Goal: Information Seeking & Learning: Learn about a topic

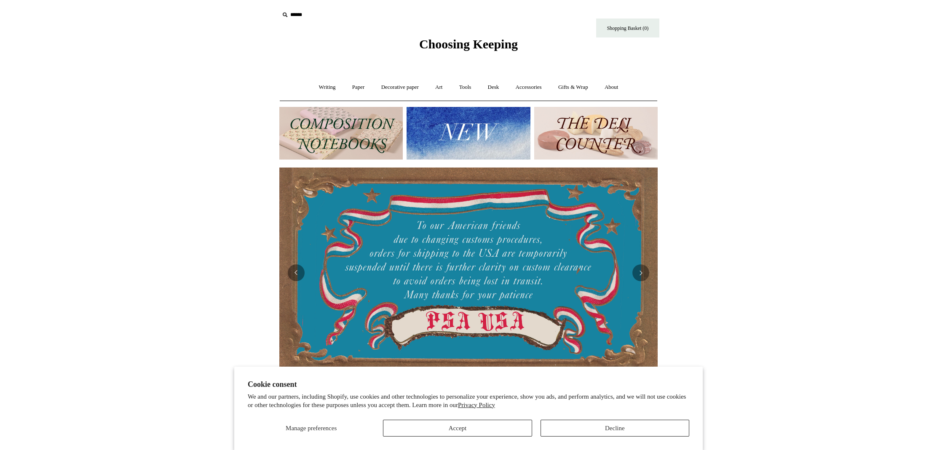
drag, startPoint x: 292, startPoint y: 8, endPoint x: 294, endPoint y: 13, distance: 5.3
click at [292, 9] on input "text" at bounding box center [331, 15] width 104 height 16
click at [294, 13] on input "text" at bounding box center [331, 15] width 104 height 16
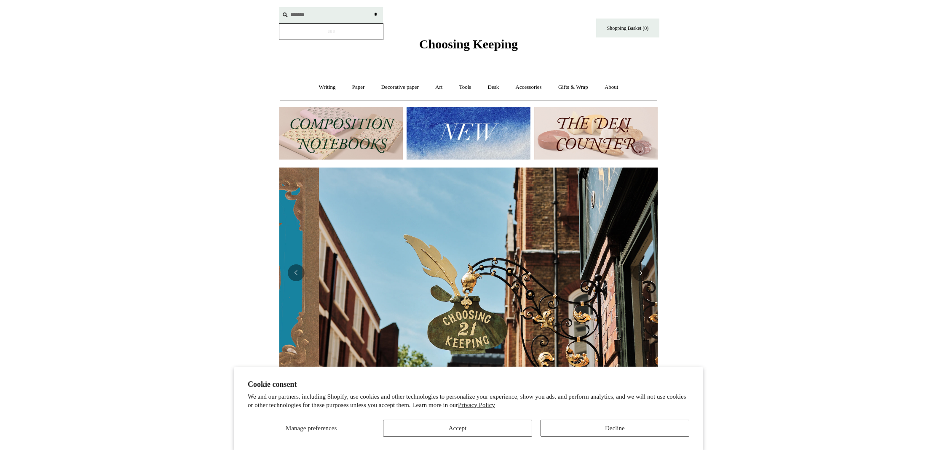
scroll to position [0, 378]
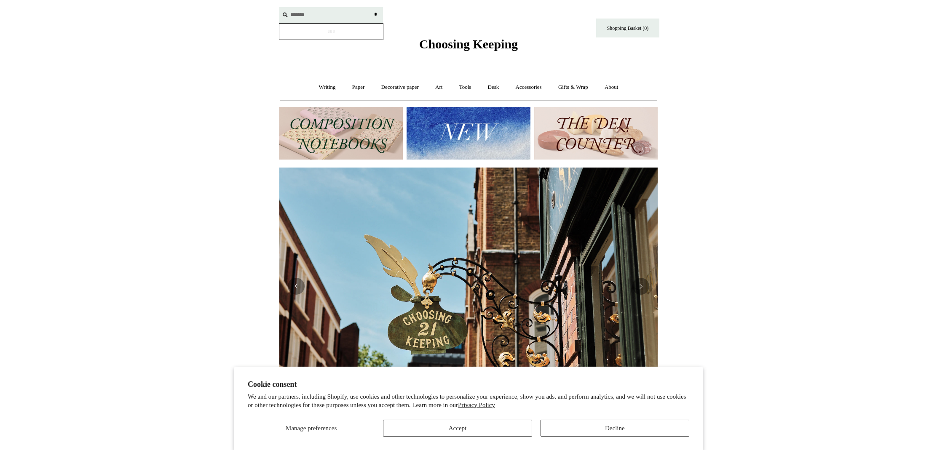
type input "******"
click at [375, 14] on input "*" at bounding box center [375, 14] width 8 height 15
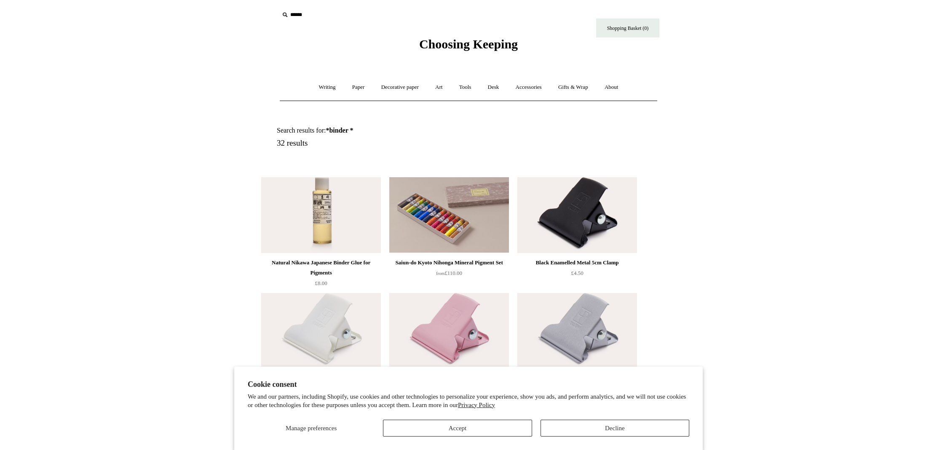
click at [540, 430] on div "Manage preferences Accept Decline" at bounding box center [468, 425] width 441 height 23
click at [639, 421] on button "Decline" at bounding box center [614, 428] width 149 height 17
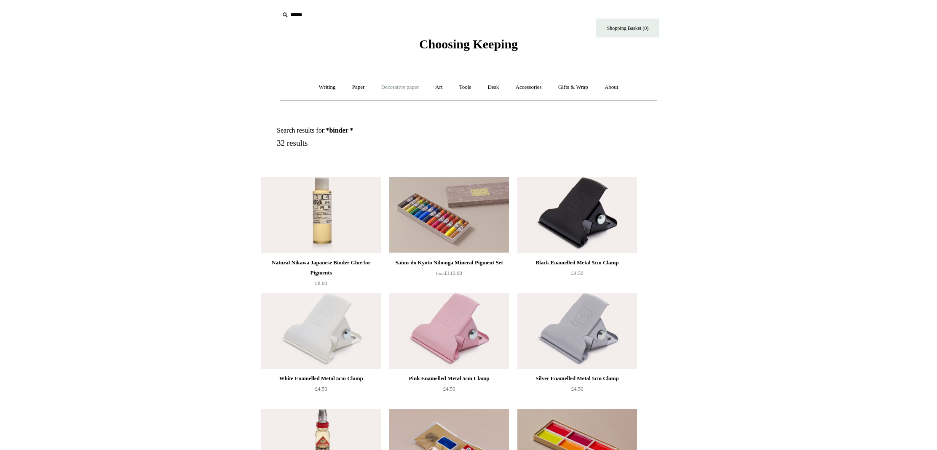
scroll to position [2, 0]
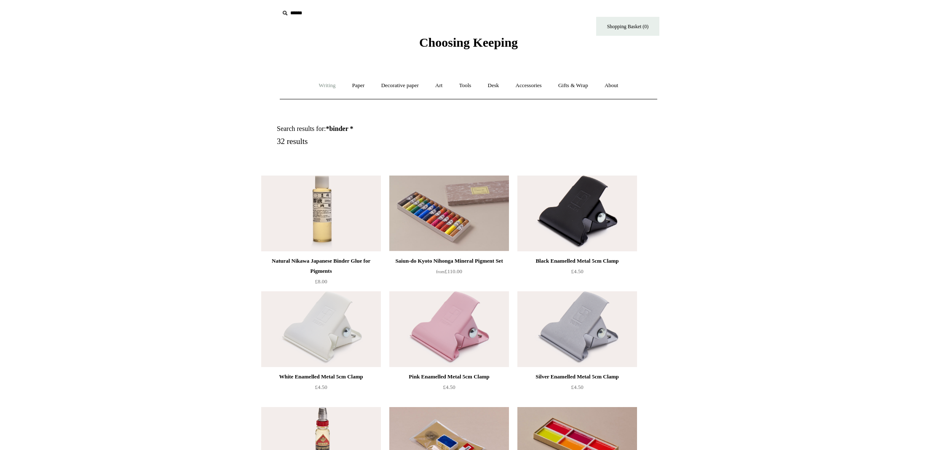
click at [311, 88] on link "Writing +" at bounding box center [327, 86] width 32 height 22
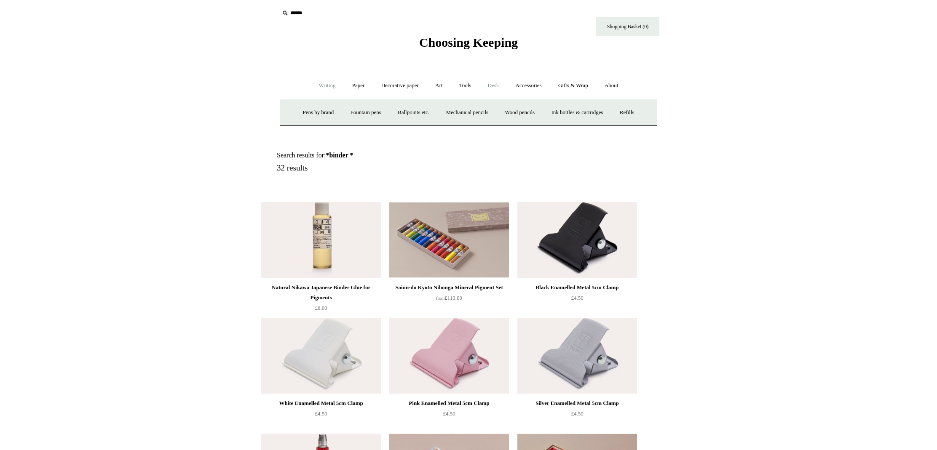
click at [499, 89] on link "Desk +" at bounding box center [493, 86] width 27 height 22
click at [457, 110] on link "Folders" at bounding box center [460, 113] width 32 height 22
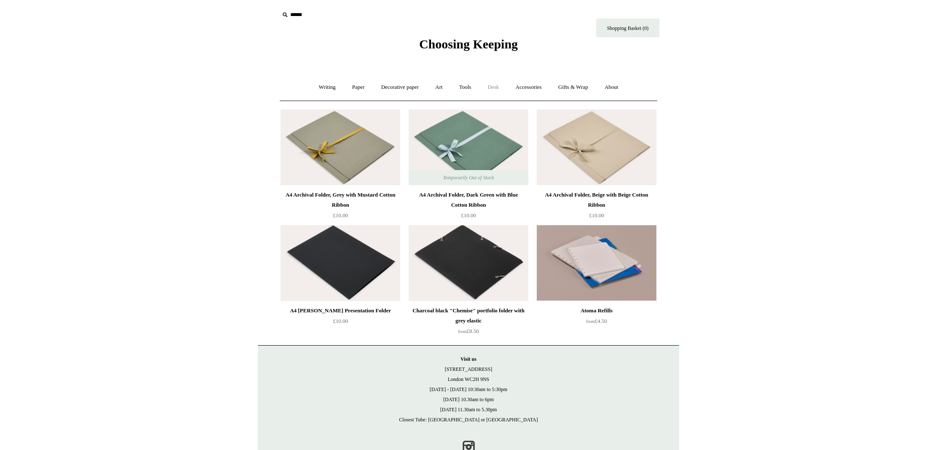
click at [502, 80] on link "Desk +" at bounding box center [493, 87] width 27 height 22
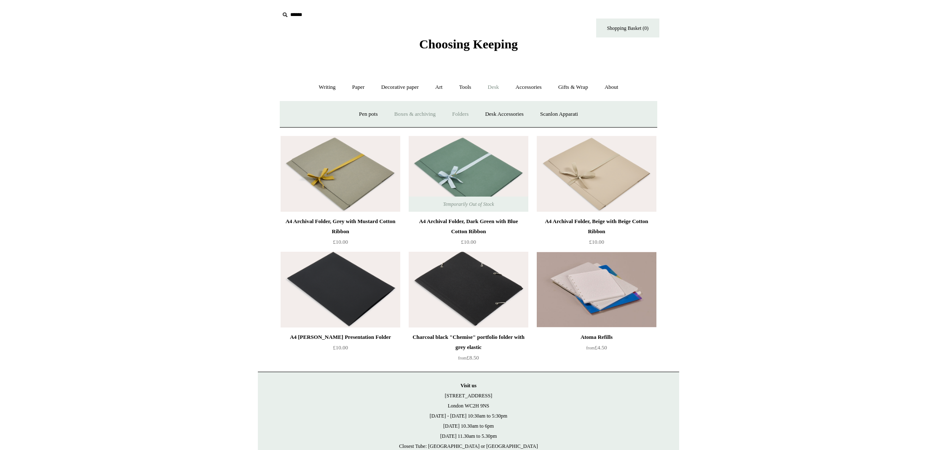
click at [435, 112] on link "Boxes & archiving" at bounding box center [415, 114] width 56 height 22
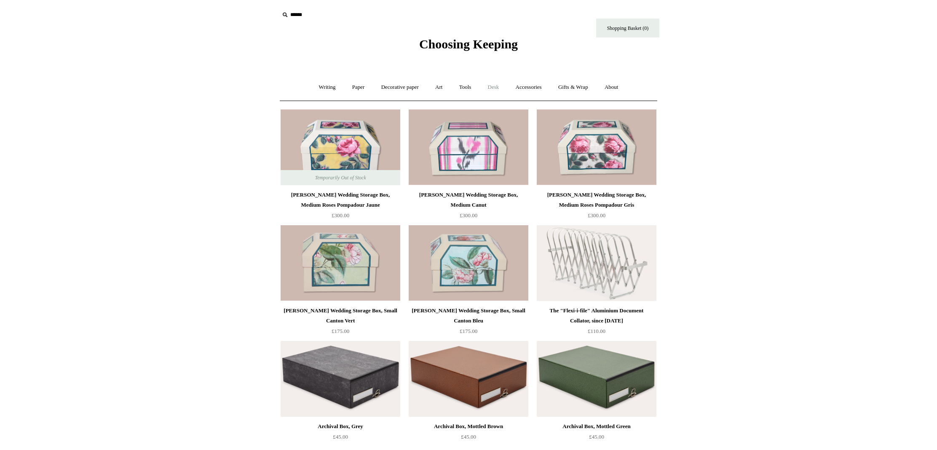
click at [494, 82] on link "Desk +" at bounding box center [493, 87] width 27 height 22
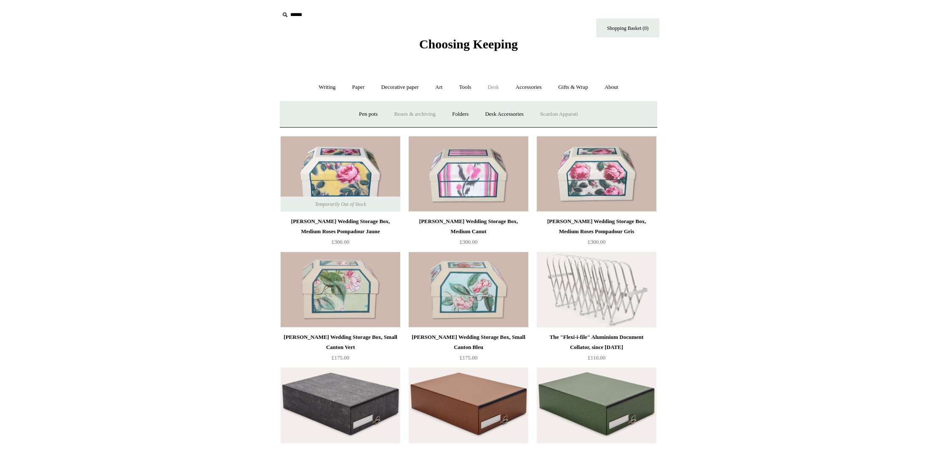
click at [567, 110] on link "Scanlon Apparati" at bounding box center [558, 114] width 53 height 22
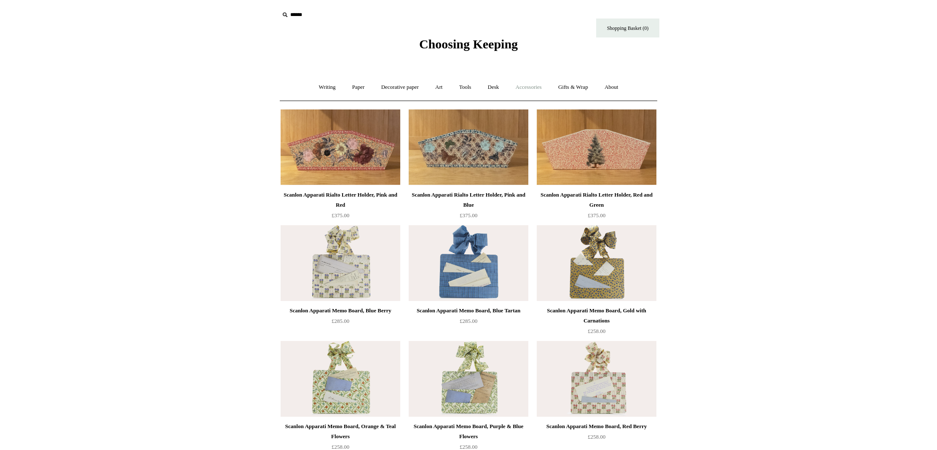
click at [536, 85] on link "Accessories +" at bounding box center [528, 87] width 41 height 22
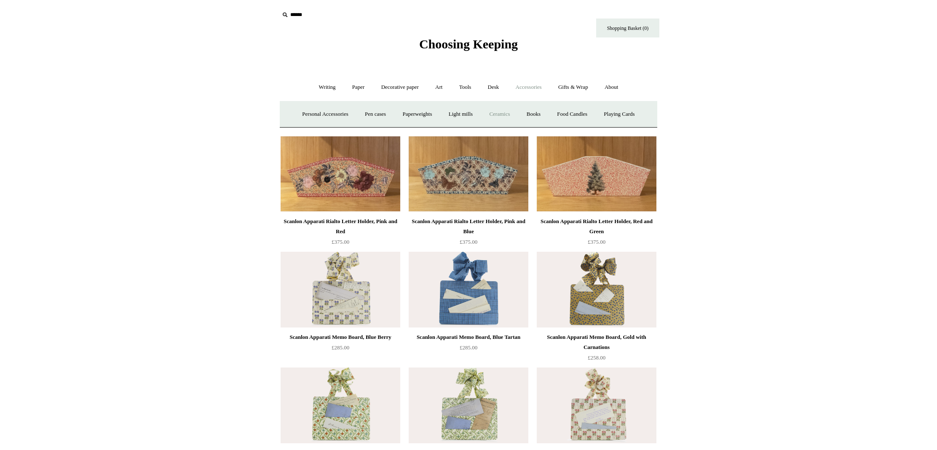
click at [512, 105] on link "Ceramics +" at bounding box center [499, 114] width 36 height 22
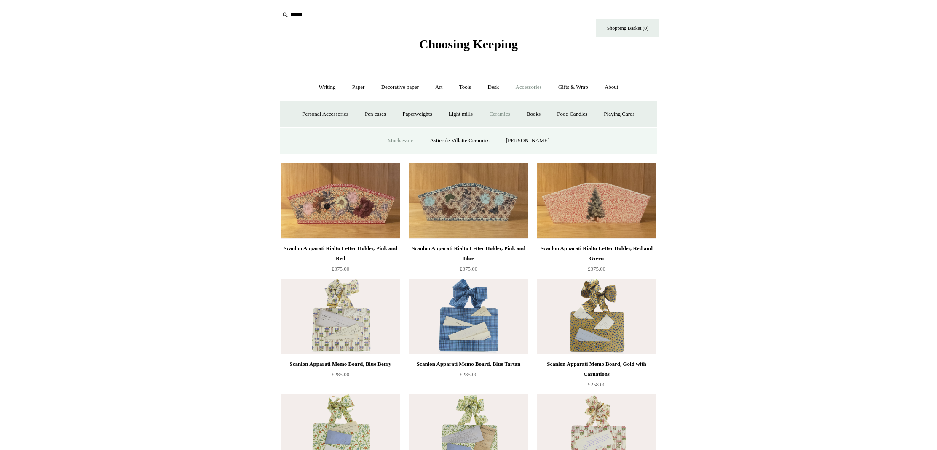
click at [387, 136] on link "Mochaware" at bounding box center [400, 141] width 41 height 22
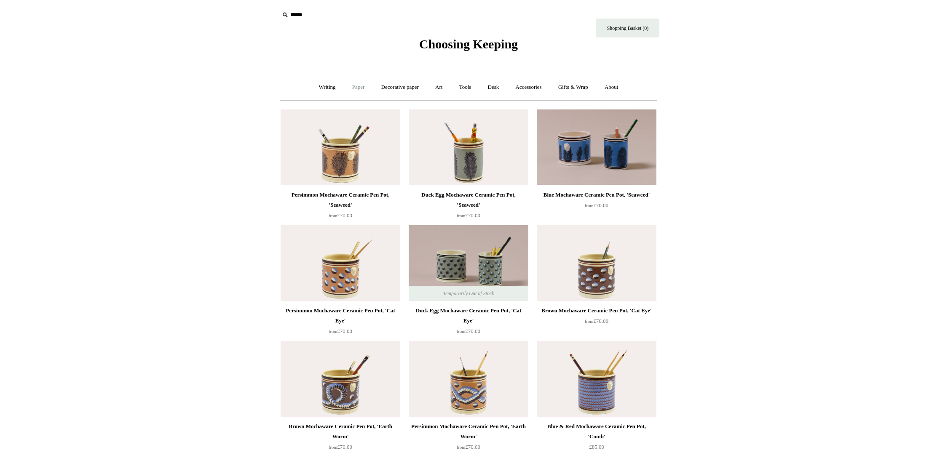
click at [356, 88] on link "Paper +" at bounding box center [359, 87] width 28 height 22
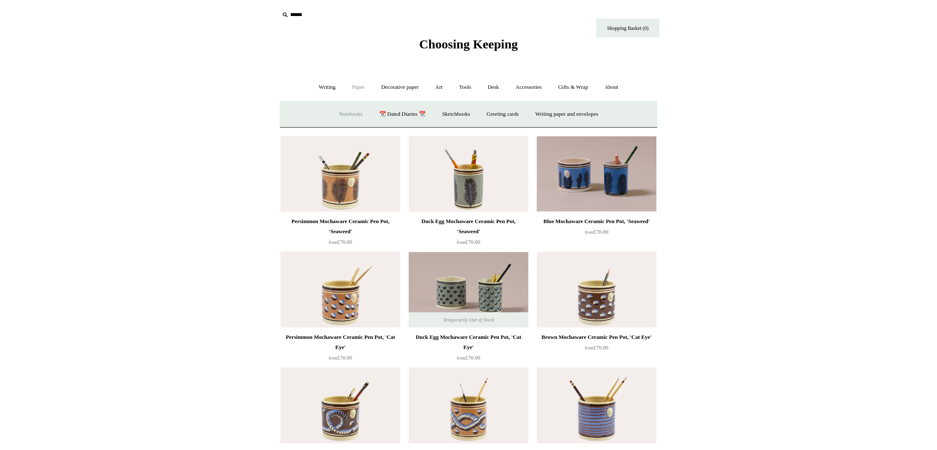
click at [354, 114] on link "Notebooks +" at bounding box center [350, 114] width 39 height 22
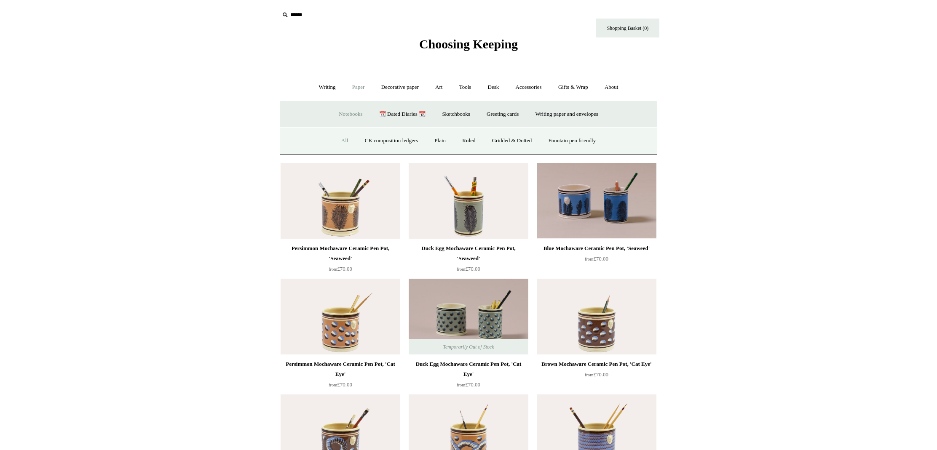
click at [338, 138] on link "All" at bounding box center [345, 141] width 22 height 22
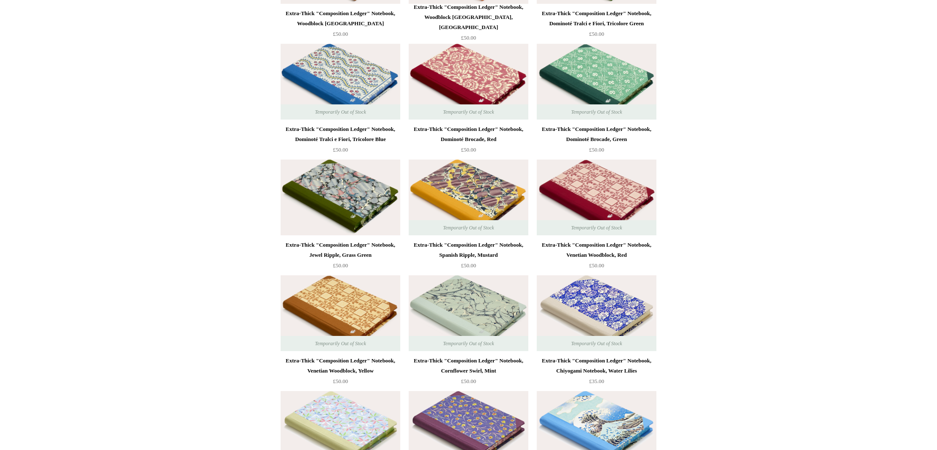
scroll to position [4942, 0]
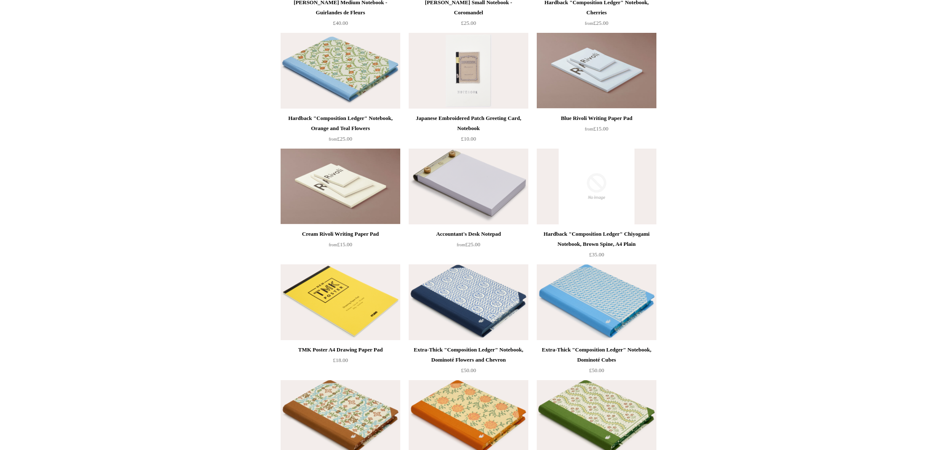
click at [622, 308] on img at bounding box center [597, 303] width 120 height 76
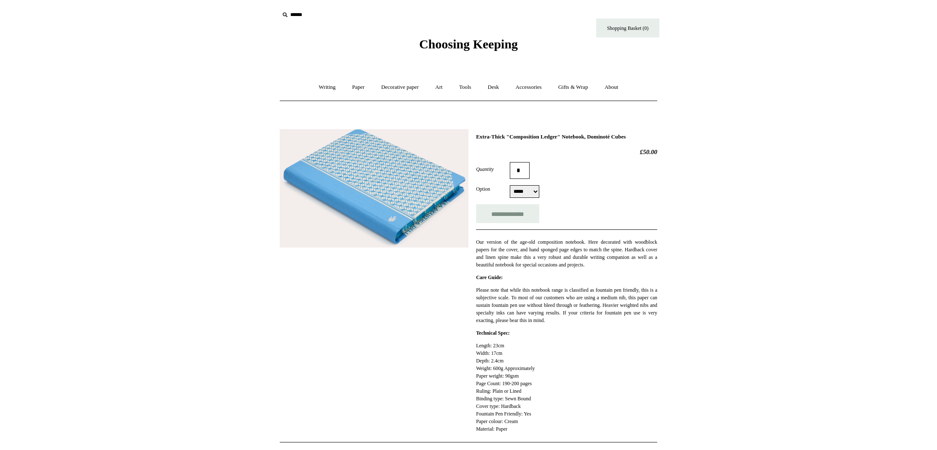
click at [371, 148] on img at bounding box center [374, 188] width 189 height 118
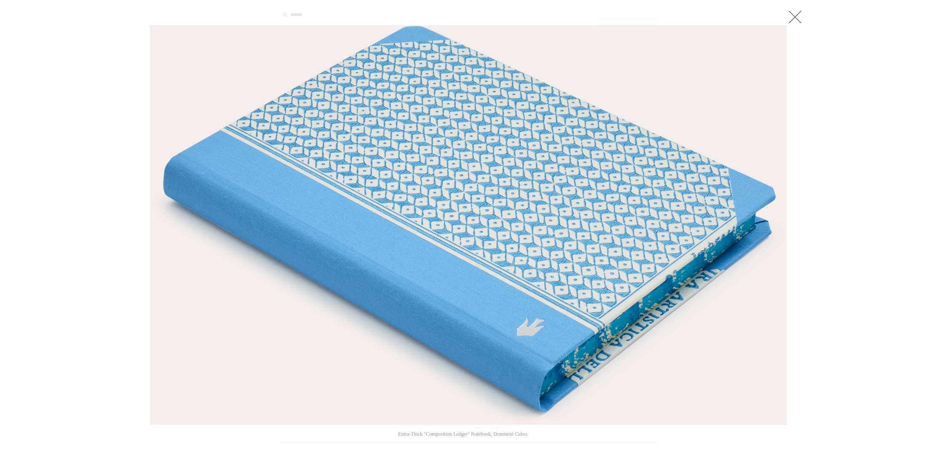
click at [763, 142] on img at bounding box center [468, 225] width 636 height 399
click at [807, 16] on div at bounding box center [468, 359] width 937 height 718
